Goal: Find specific page/section: Find specific page/section

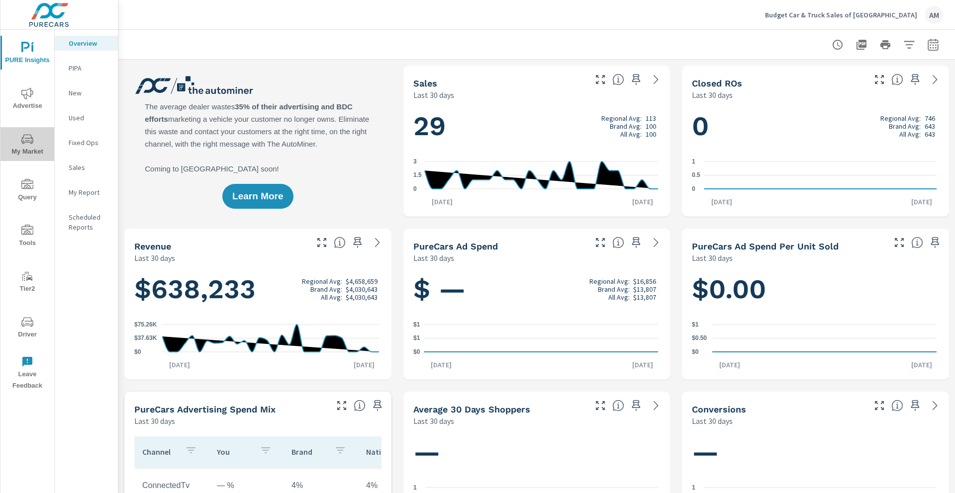
click at [32, 145] on icon "nav menu" at bounding box center [27, 139] width 12 height 12
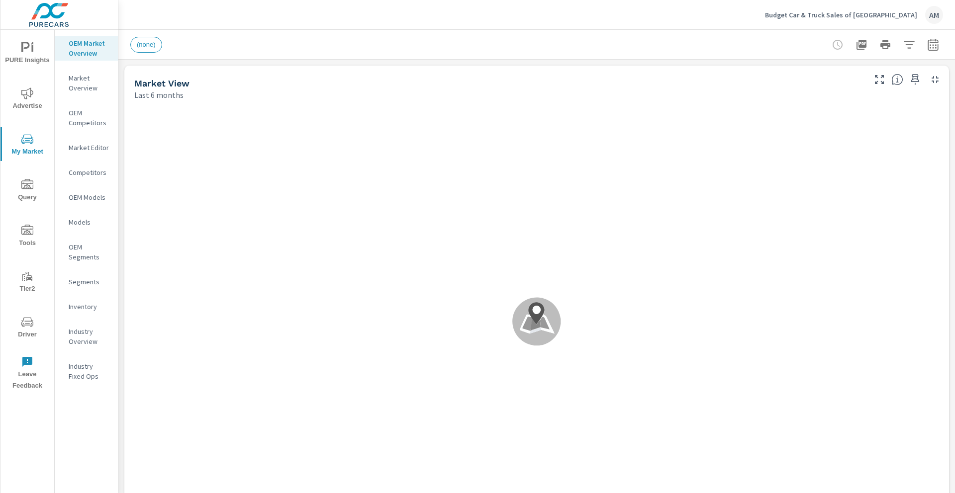
scroll to position [0, 0]
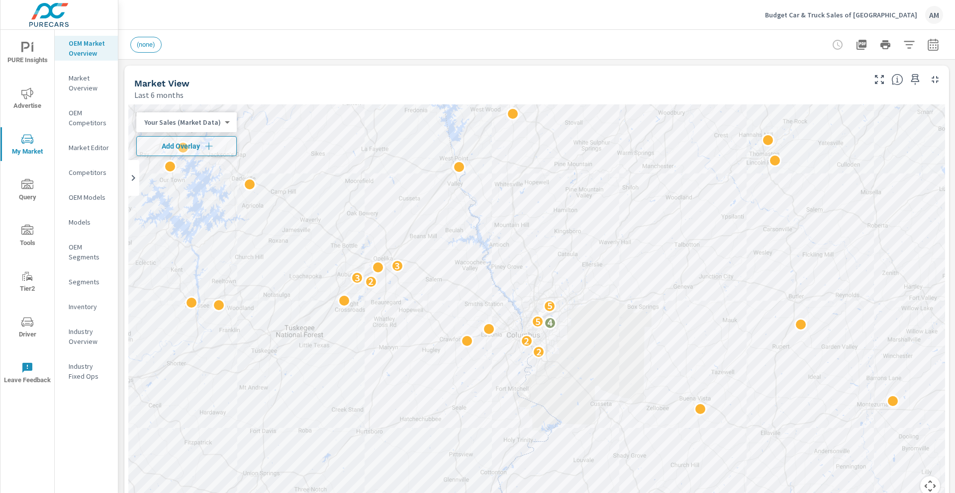
click at [84, 145] on p "Market Editor" at bounding box center [89, 148] width 41 height 10
